Goal: Task Accomplishment & Management: Complete application form

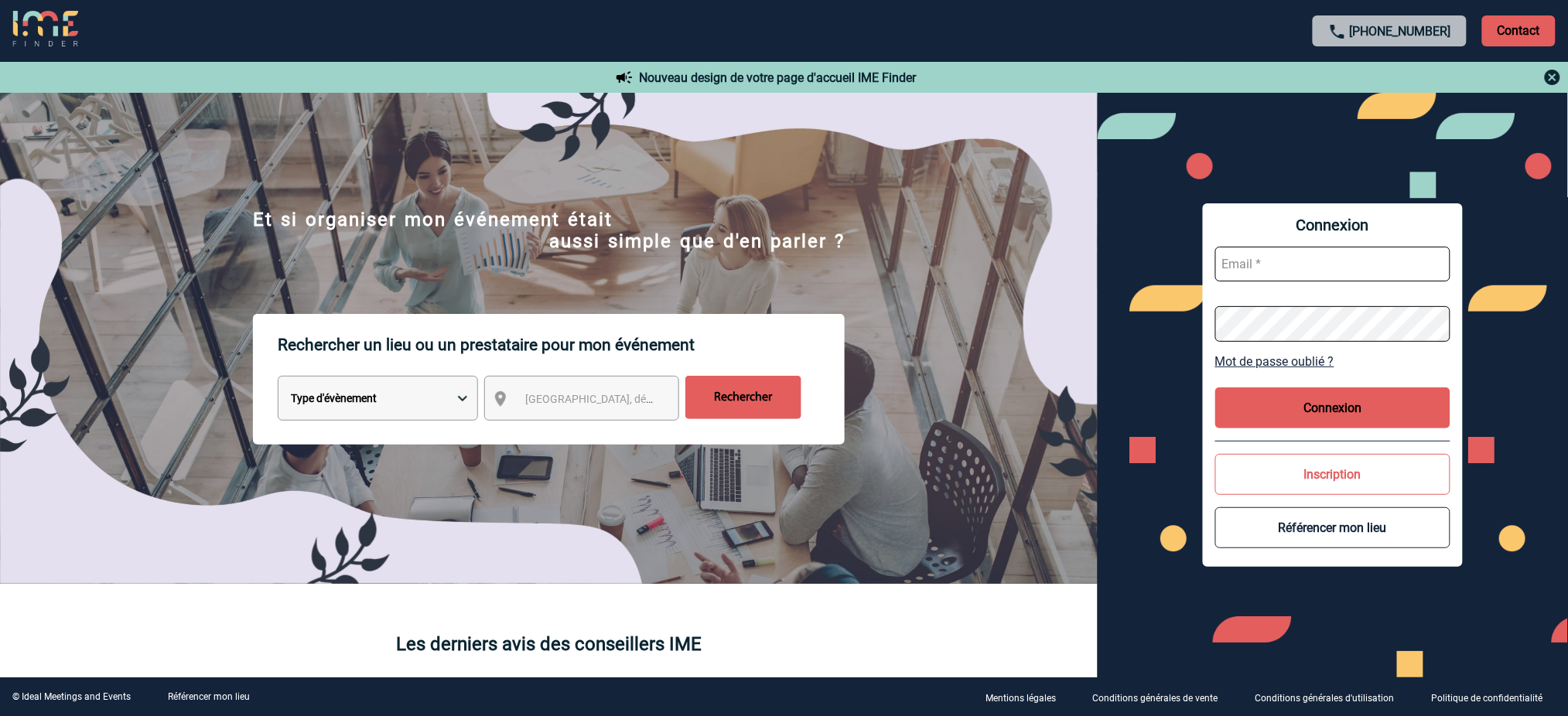
type input "mnoblet@ime-groupe.com"
click at [1289, 407] on button "Connexion" at bounding box center [1333, 408] width 235 height 41
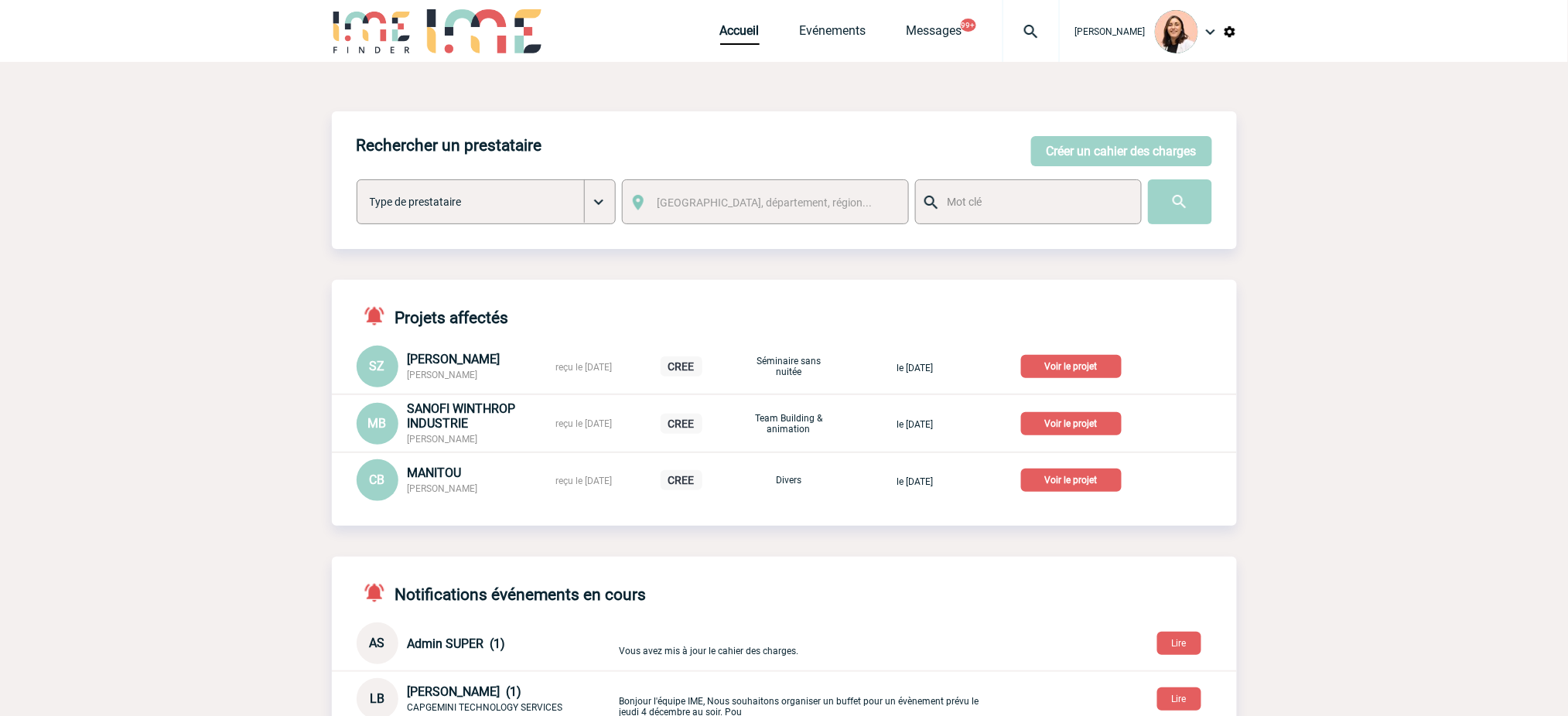
click at [1035, 26] on img at bounding box center [1031, 32] width 56 height 19
click at [1020, 113] on input "search" at bounding box center [957, 118] width 213 height 22
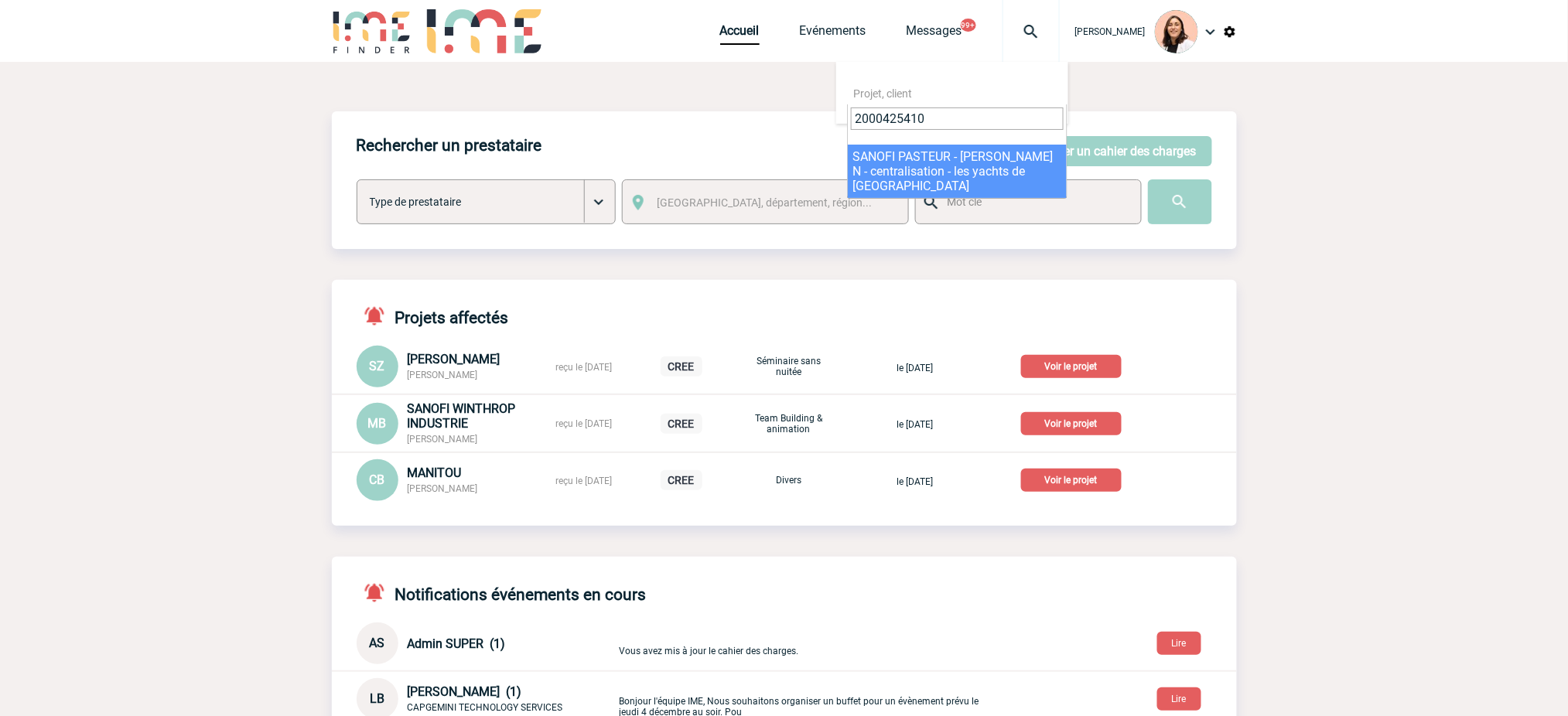
type input "2000425410"
select select "24911"
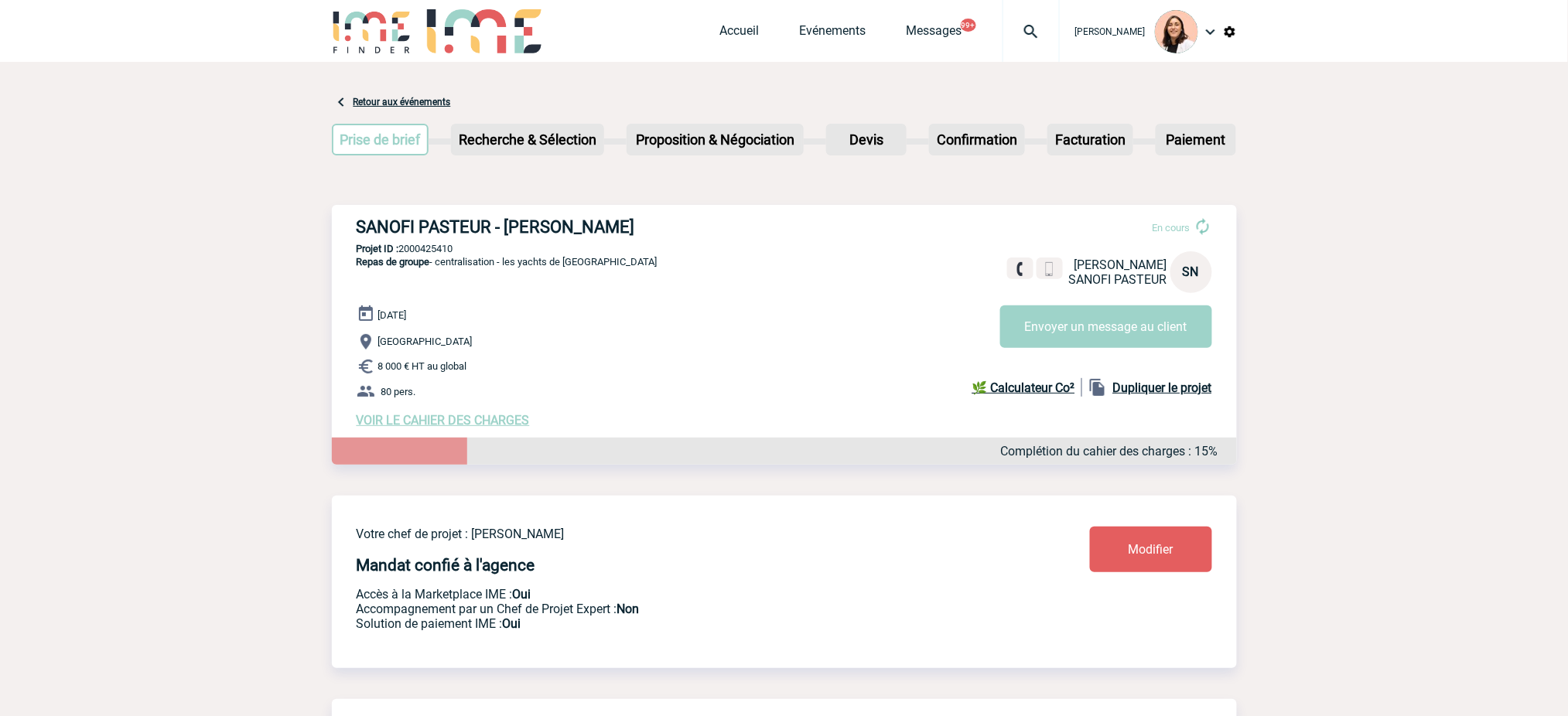
click at [526, 425] on span "VOIR LE CAHIER DES CHARGES" at bounding box center [443, 420] width 174 height 15
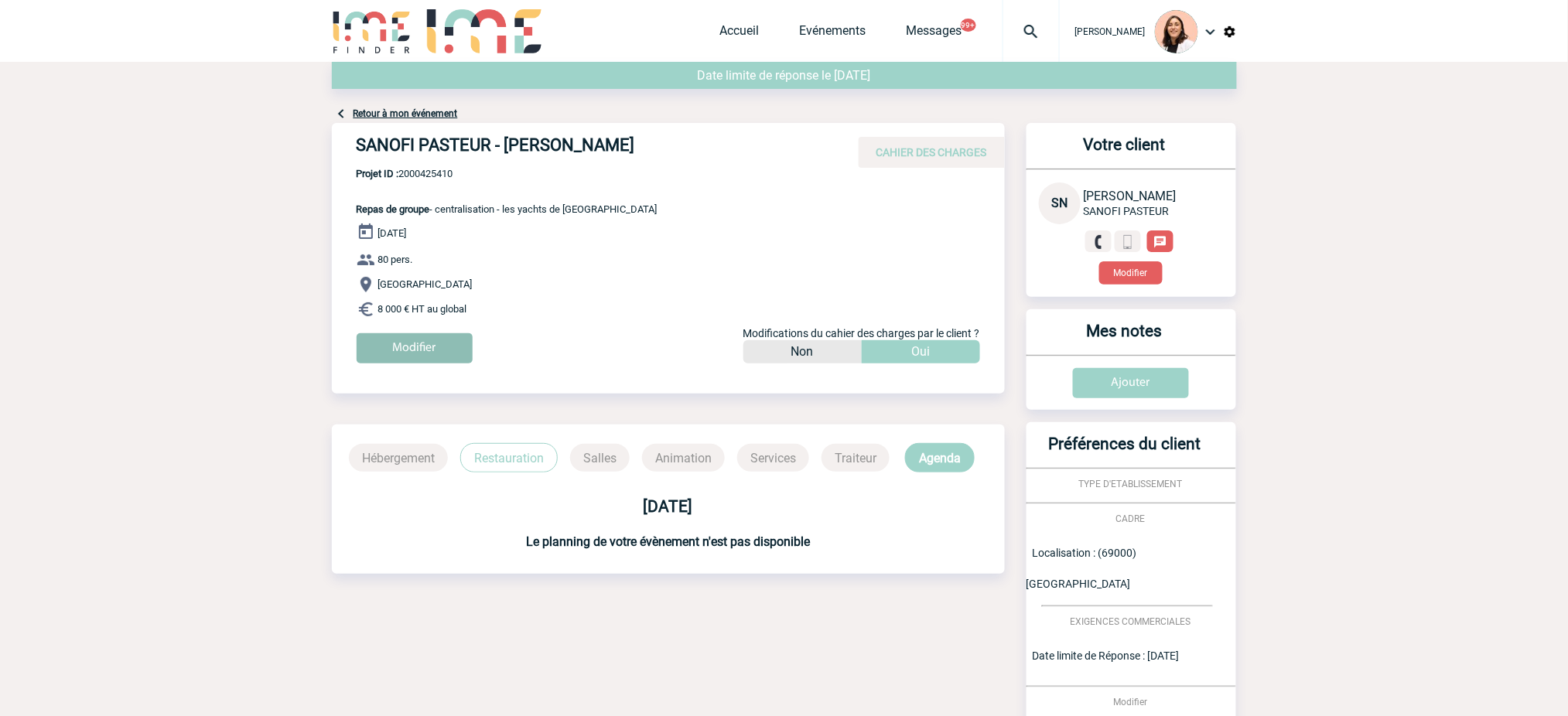
click at [441, 342] on input "Modifier" at bounding box center [414, 348] width 116 height 30
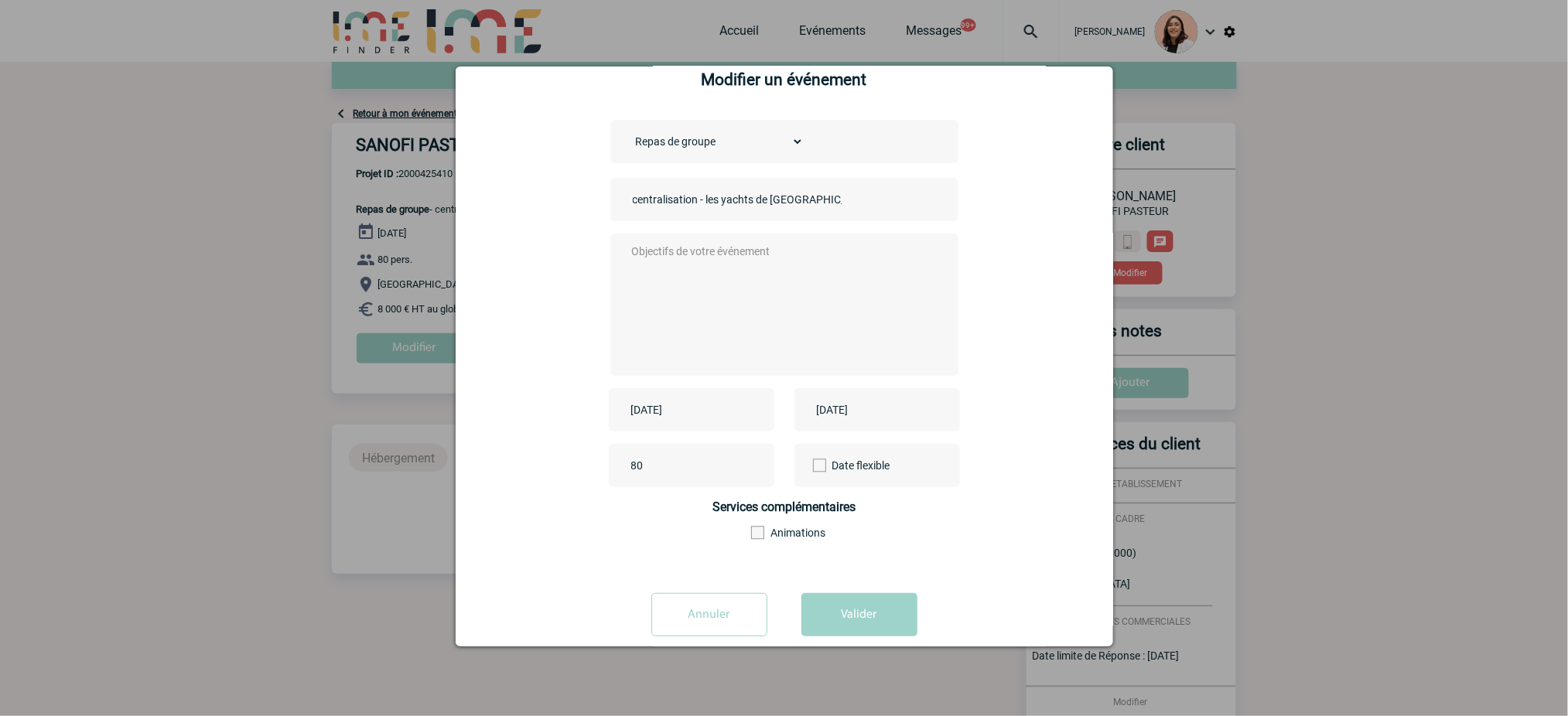
scroll to position [58, 0]
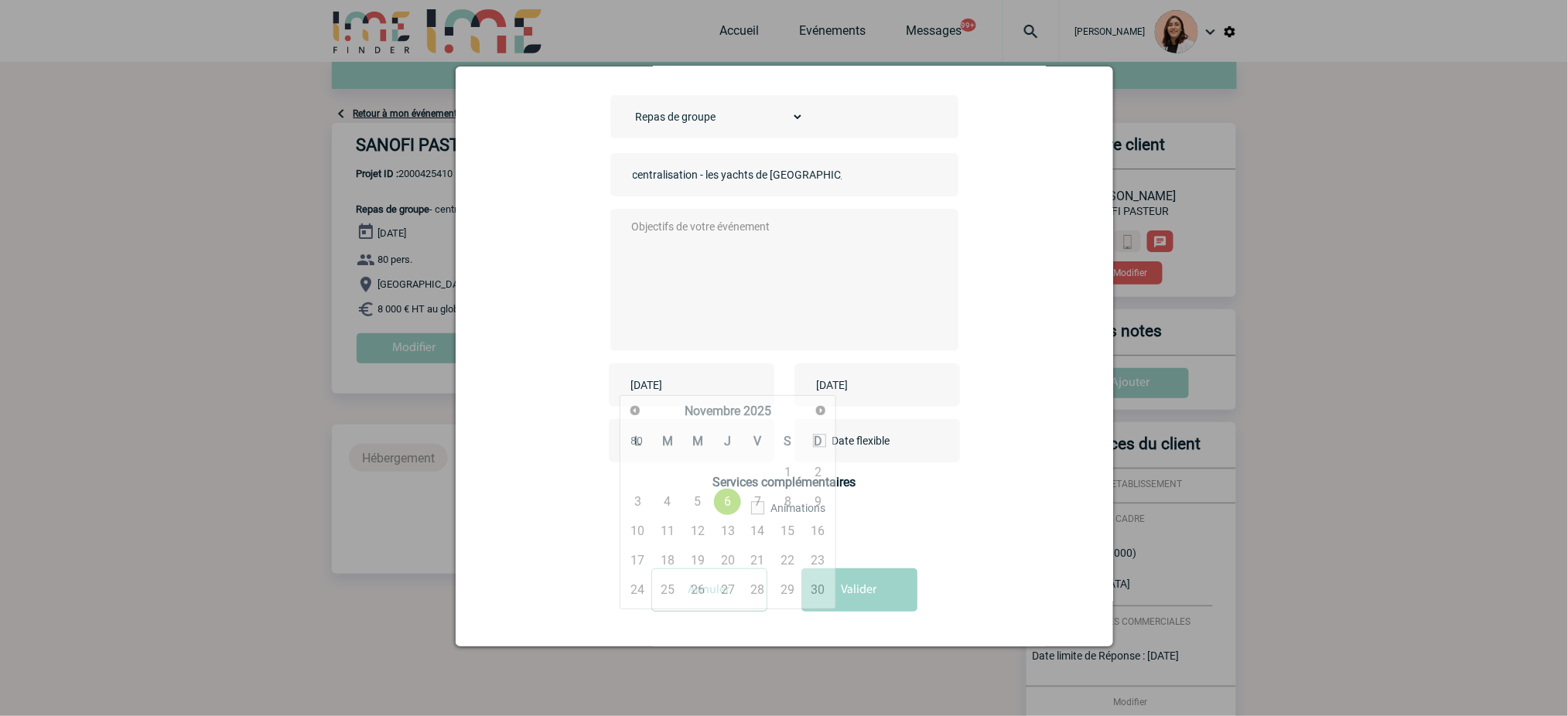
click at [698, 375] on input "2025-11-06" at bounding box center [680, 384] width 107 height 20
click at [806, 407] on div "Précédent Suivant Novembre 2025" at bounding box center [728, 412] width 211 height 27
click at [818, 410] on span "Suivant" at bounding box center [821, 411] width 13 height 13
click at [653, 560] on link "20" at bounding box center [668, 560] width 28 height 28
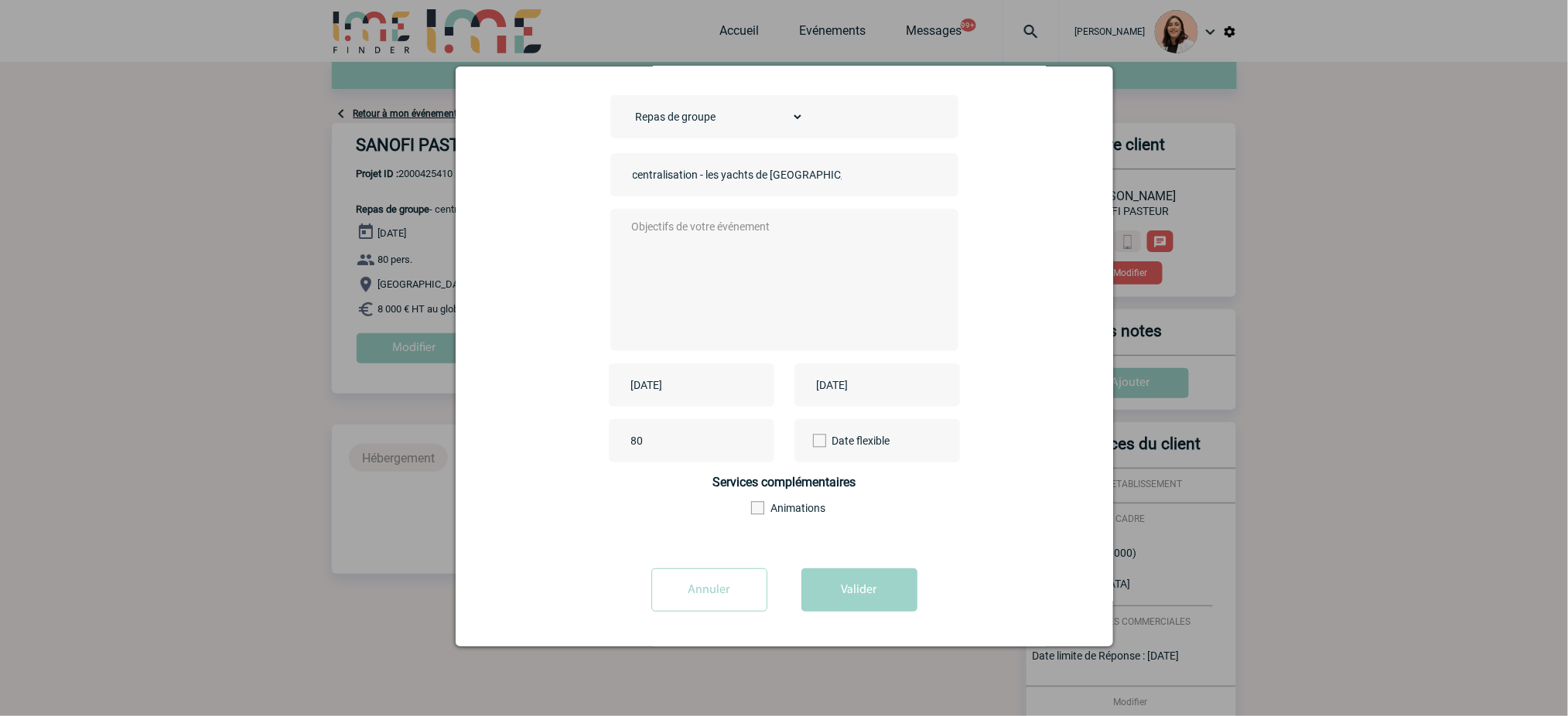
click at [681, 355] on div "Choisissez un type d'évènement Séminaire avec nuitée Séminaire sans nuitée Repa…" at bounding box center [784, 324] width 619 height 458
click at [710, 384] on input "2026-01-20" at bounding box center [680, 384] width 107 height 20
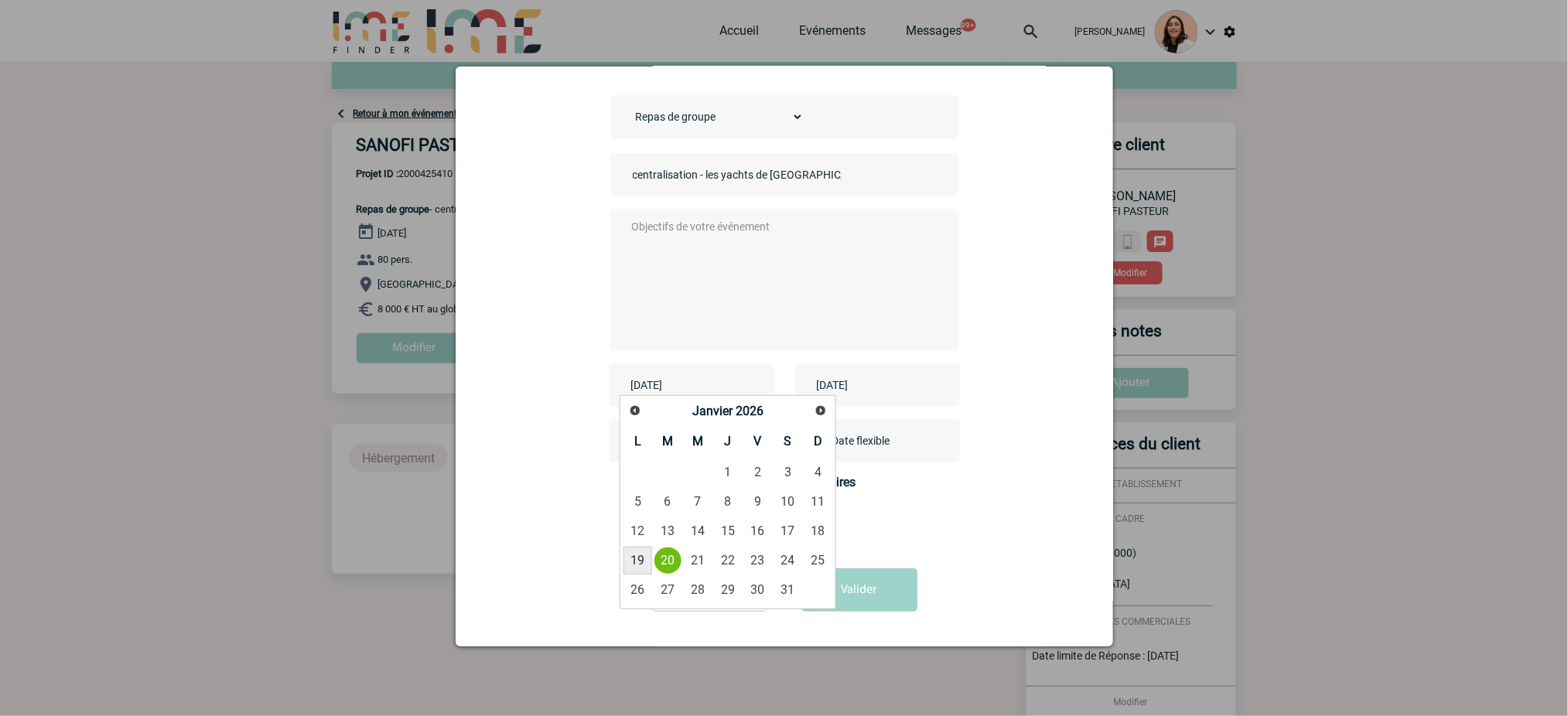
click at [643, 556] on link "19" at bounding box center [638, 560] width 28 height 28
type input "2026-01-19"
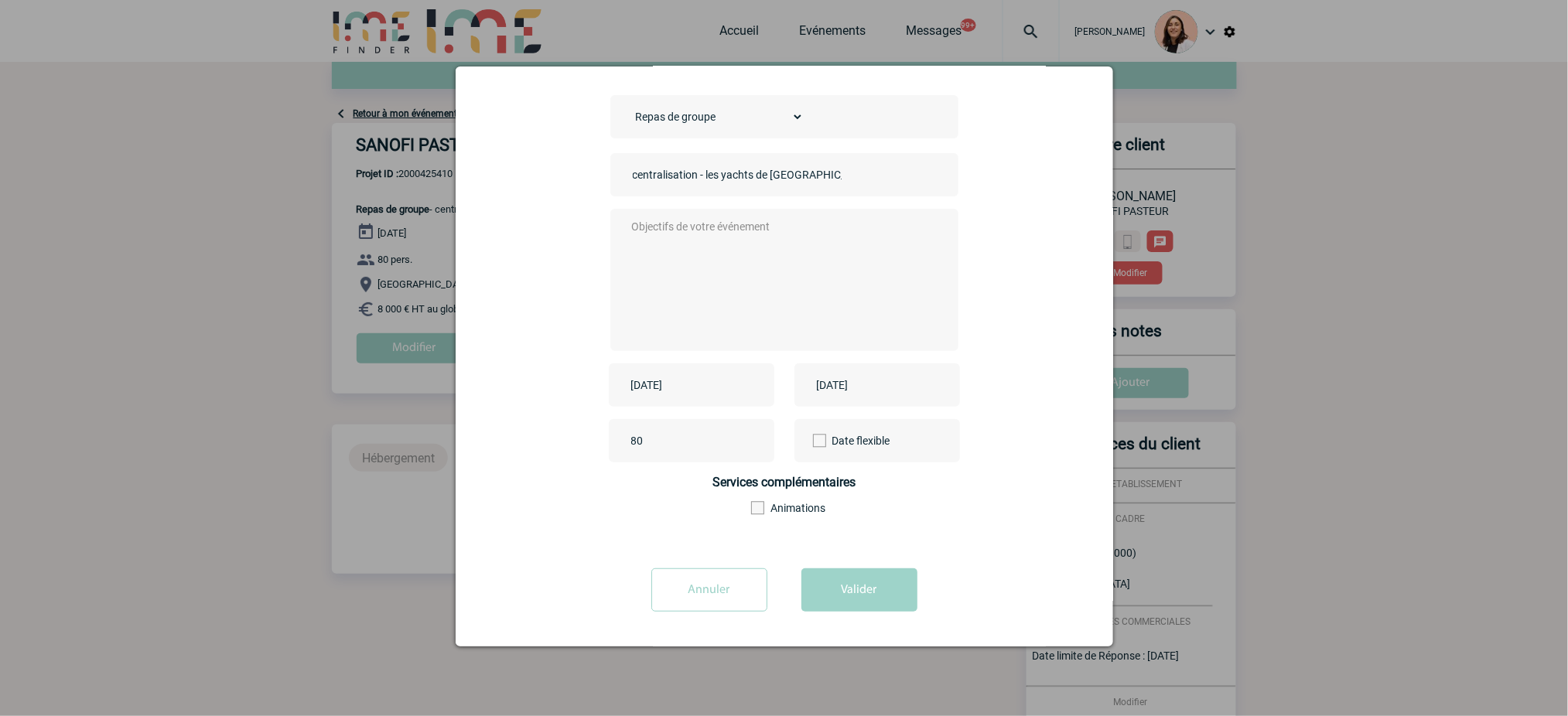
click at [841, 370] on div "2025-11-06" at bounding box center [877, 385] width 166 height 43
click at [900, 389] on input "2025-11-06" at bounding box center [866, 384] width 107 height 20
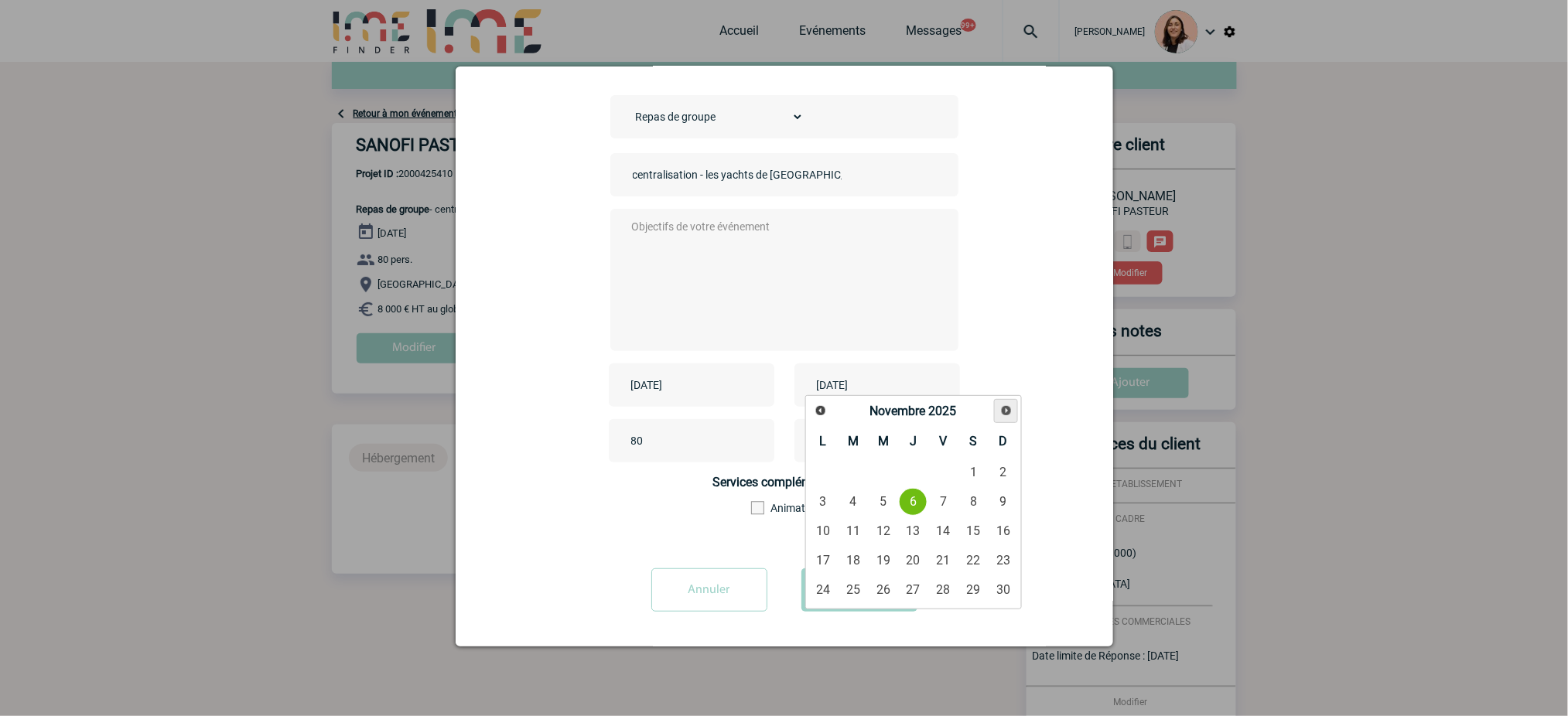
click at [1001, 414] on span "Suivant" at bounding box center [1006, 411] width 13 height 13
click at [826, 561] on link "19" at bounding box center [823, 560] width 28 height 28
type input "2026-01-19"
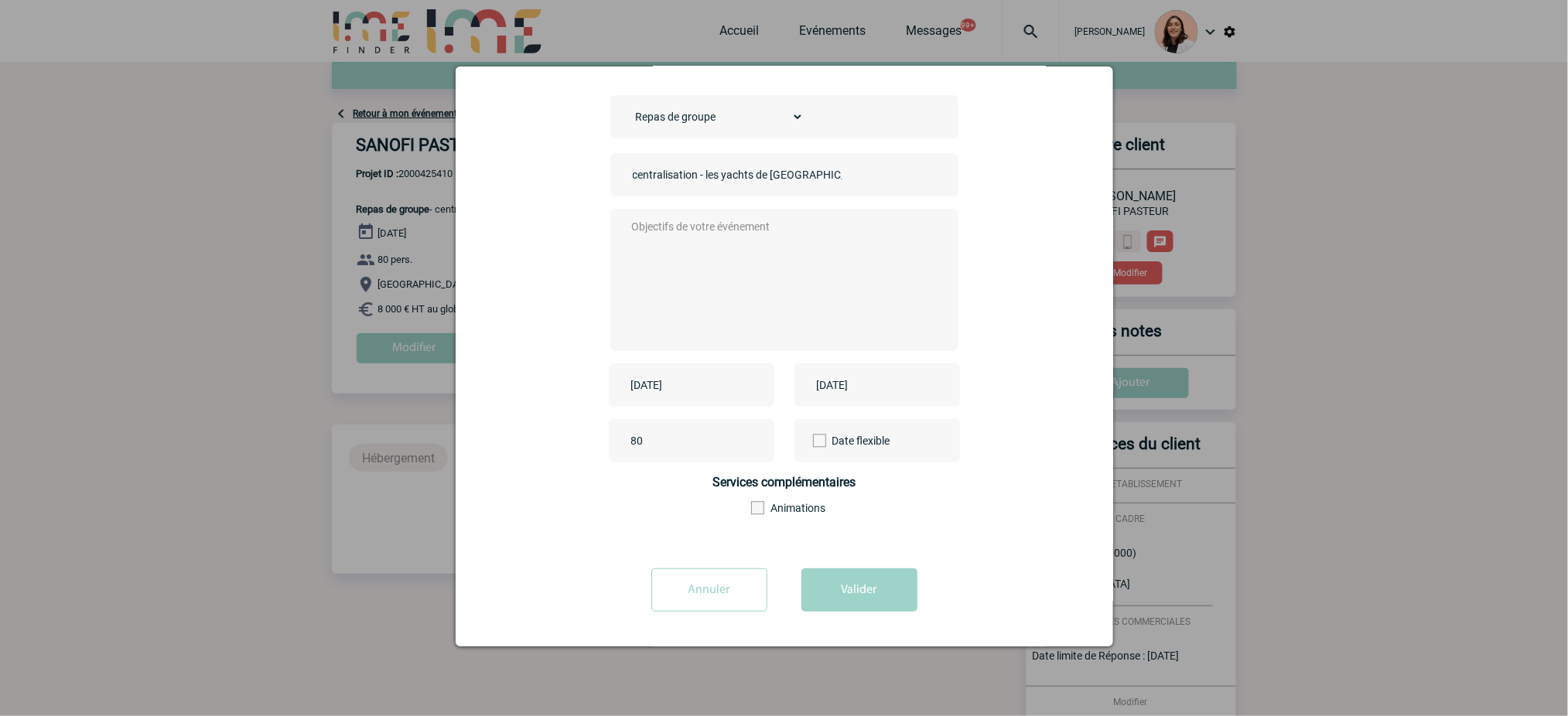
click at [950, 388] on div "2026-01-19" at bounding box center [877, 385] width 166 height 43
click at [889, 590] on button "Valider" at bounding box center [859, 590] width 116 height 43
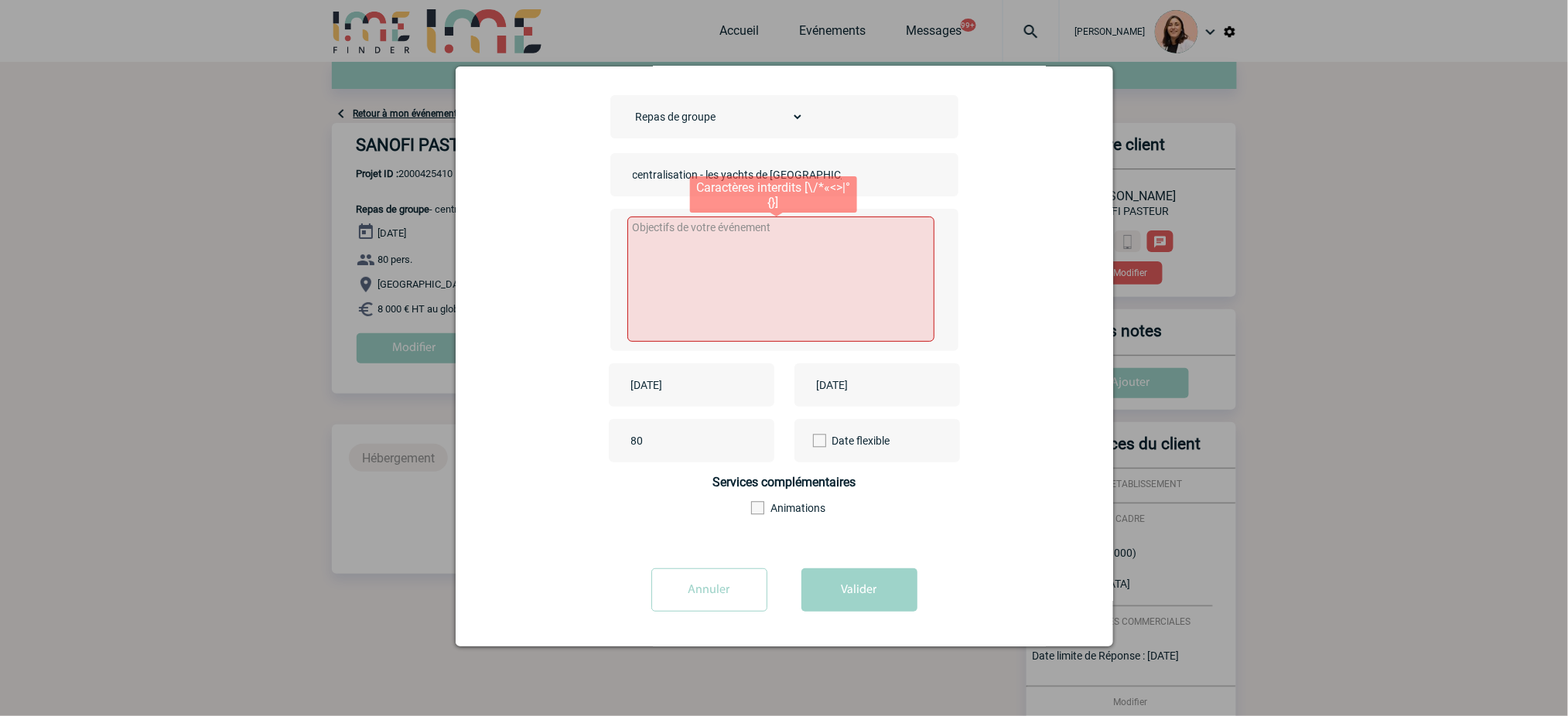
click at [826, 235] on textarea at bounding box center [780, 279] width 307 height 126
type textarea "x"
click at [821, 561] on form "Choisissez un type d'évènement Séminaire avec nuitée Séminaire sans nuitée Repa…" at bounding box center [784, 359] width 619 height 528
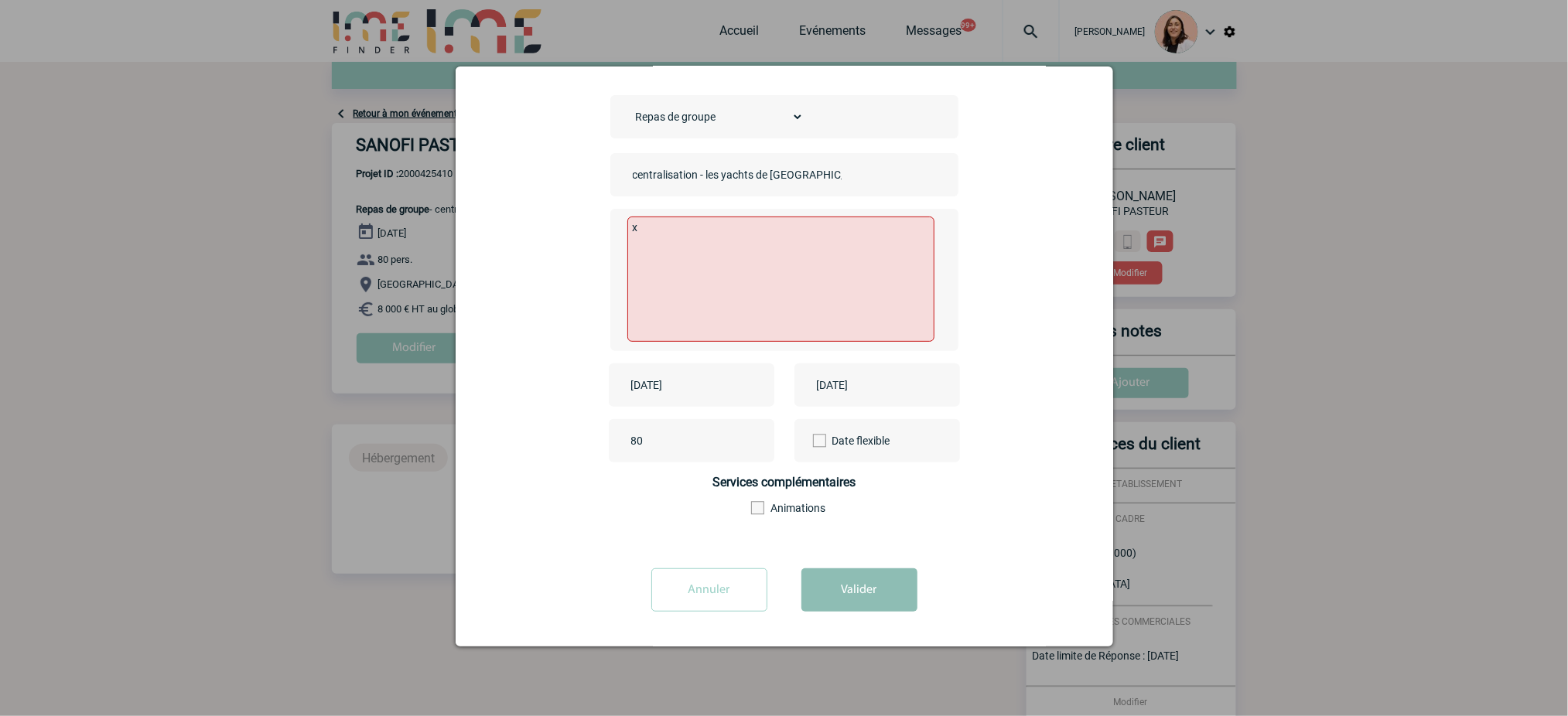
click at [849, 583] on button "Valider" at bounding box center [859, 590] width 116 height 43
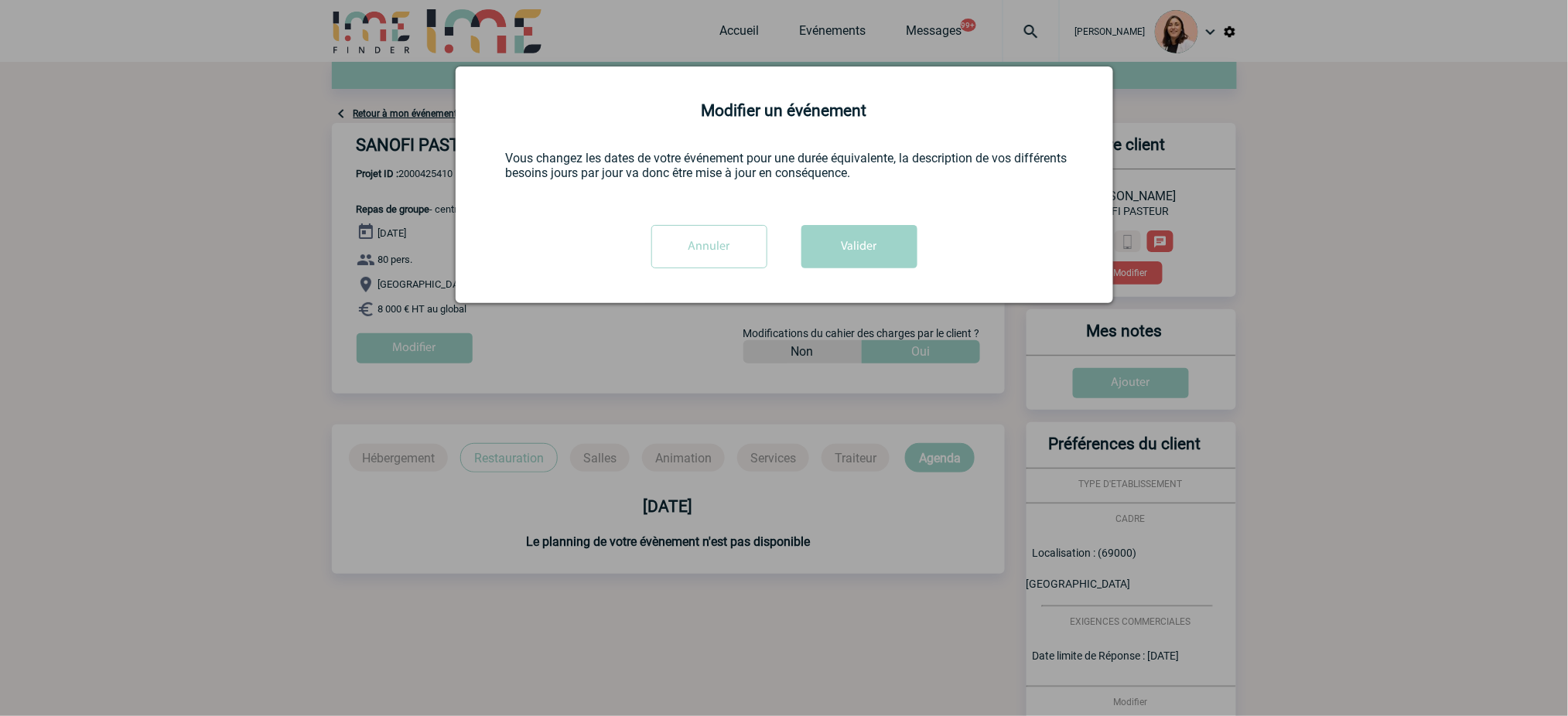
scroll to position [0, 0]
click at [870, 257] on button "Valider" at bounding box center [859, 246] width 116 height 43
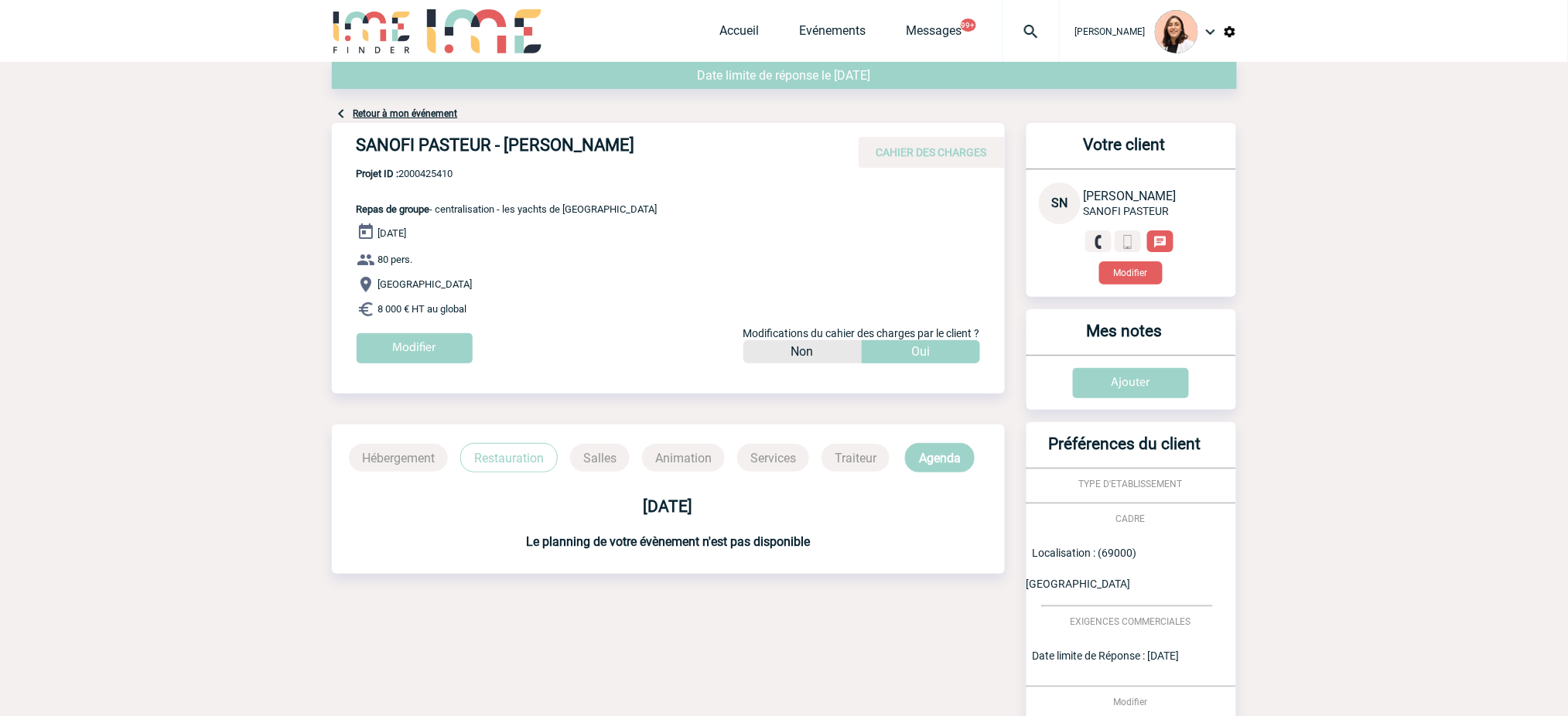
drag, startPoint x: 1371, startPoint y: 285, endPoint x: 1409, endPoint y: 291, distance: 38.5
click at [1371, 285] on body "Melissa NOBLET Accueil Evénements 99+" at bounding box center [784, 460] width 1568 height 920
